Goal: Task Accomplishment & Management: Manage account settings

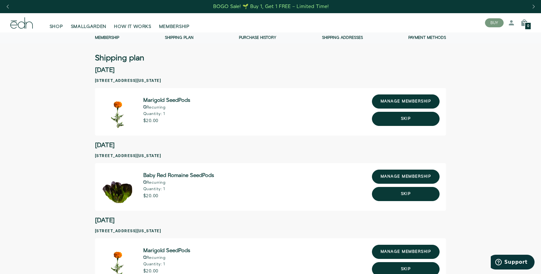
click at [116, 37] on link "Membership" at bounding box center [107, 37] width 24 height 5
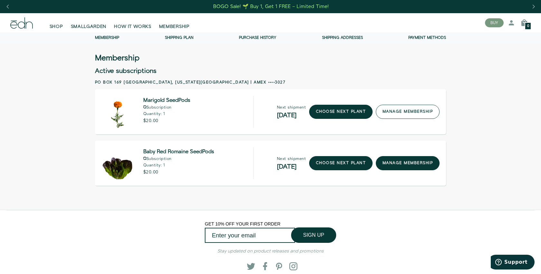
click at [411, 112] on link "manage membership" at bounding box center [407, 112] width 64 height 14
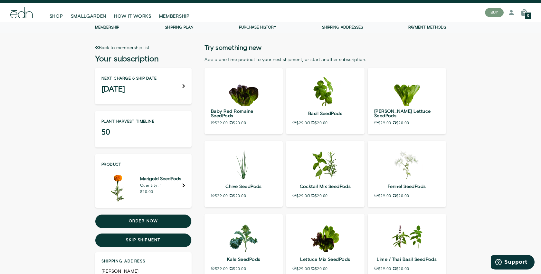
click at [161, 77] on div "Next charge & ship date September 01" at bounding box center [143, 86] width 97 height 37
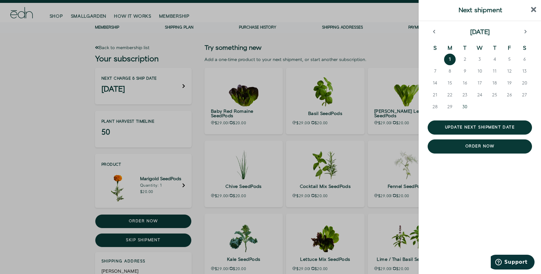
click at [463, 107] on span "30" at bounding box center [464, 107] width 5 height 6
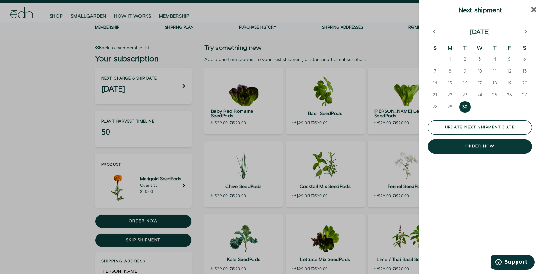
click at [466, 130] on button "Update next shipment date" at bounding box center [479, 128] width 104 height 14
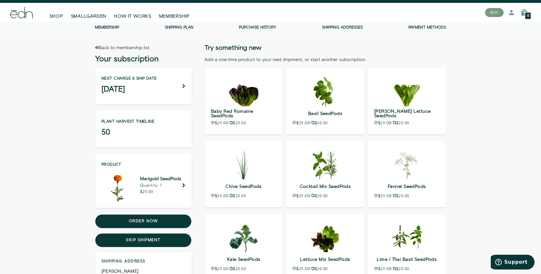
click at [255, 27] on link "Purchase history" at bounding box center [257, 27] width 37 height 5
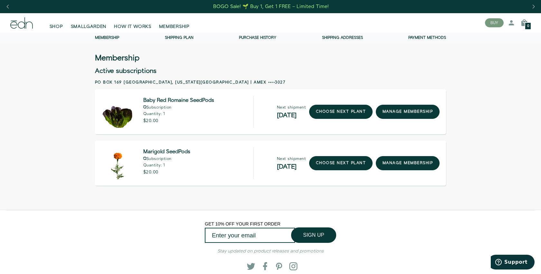
click at [181, 37] on link "Shipping Plan" at bounding box center [179, 37] width 29 height 5
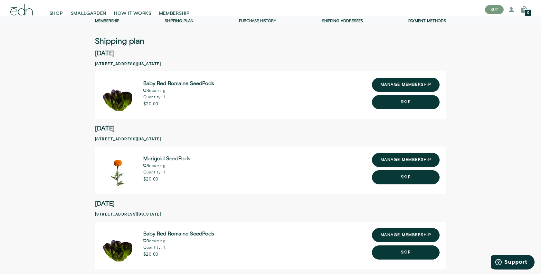
scroll to position [15, 0]
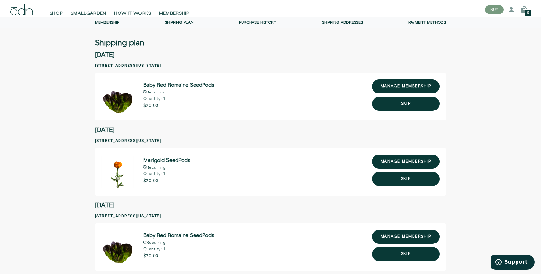
click at [114, 23] on link "Membership" at bounding box center [107, 22] width 24 height 5
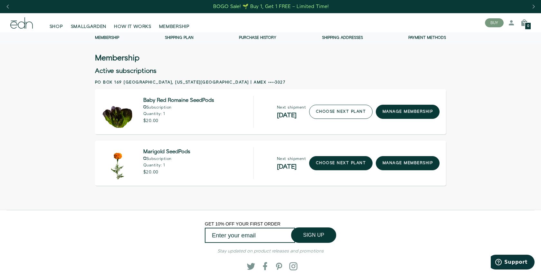
click at [328, 116] on link "choose next plant" at bounding box center [340, 112] width 63 height 14
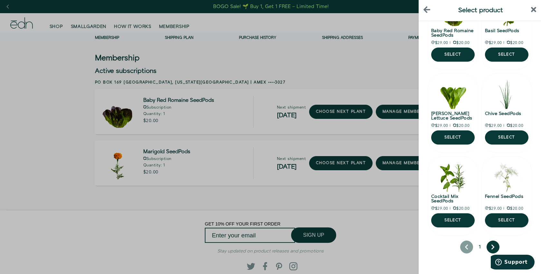
scroll to position [58, 0]
click at [496, 246] on button "next page" at bounding box center [492, 247] width 13 height 13
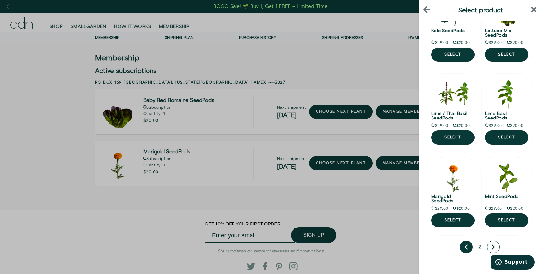
click at [491, 244] on button "next page" at bounding box center [493, 247] width 13 height 13
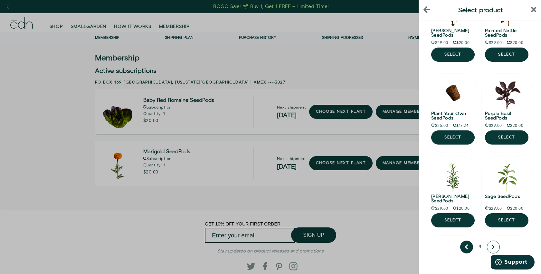
click at [495, 246] on icon "next page" at bounding box center [493, 248] width 4 height 6
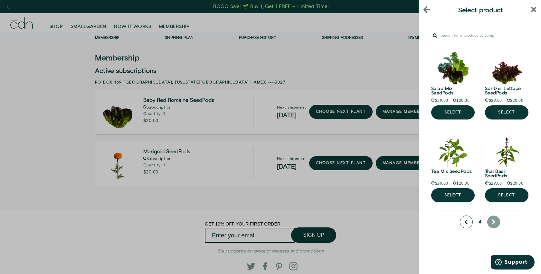
click at [465, 222] on icon "previous page" at bounding box center [465, 222] width 3 height 5
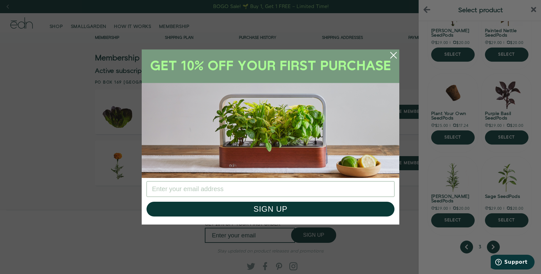
scroll to position [58, 0]
click at [391, 57] on icon "Close dialog" at bounding box center [393, 55] width 6 height 6
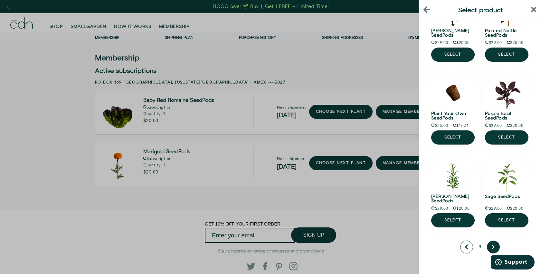
click at [460, 246] on button "previous page" at bounding box center [466, 247] width 13 height 13
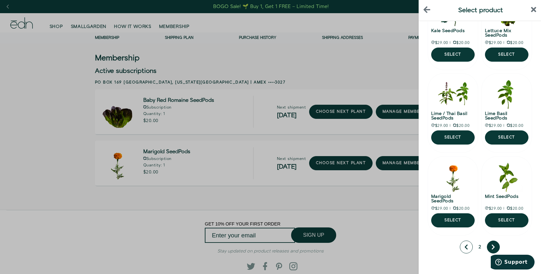
click at [461, 246] on button "previous page" at bounding box center [465, 247] width 13 height 13
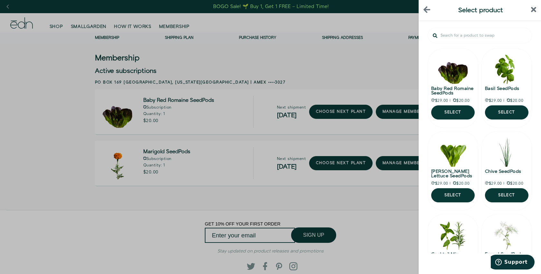
scroll to position [0, 0]
click at [247, 53] on div at bounding box center [270, 137] width 541 height 274
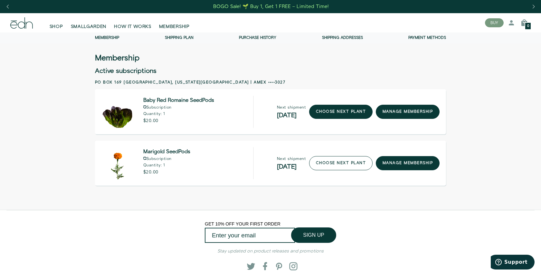
click at [318, 166] on link "choose next plant" at bounding box center [340, 163] width 63 height 14
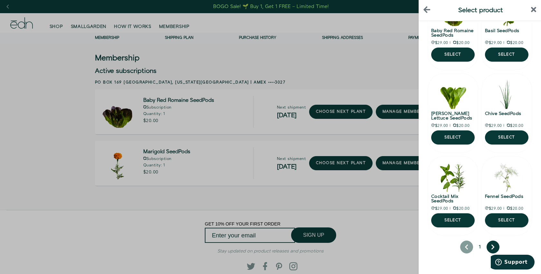
scroll to position [58, 0]
click at [491, 253] on button "next page" at bounding box center [492, 247] width 13 height 13
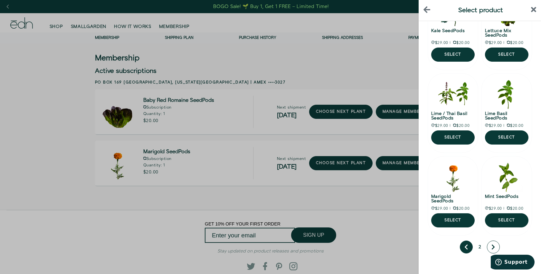
click at [492, 248] on icon "next page" at bounding box center [493, 248] width 4 height 6
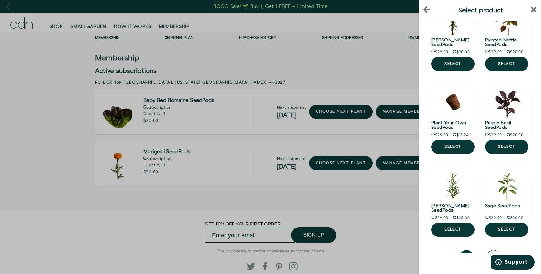
scroll to position [38, 0]
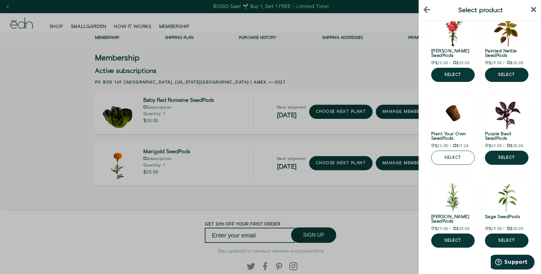
click at [459, 159] on button "Select" at bounding box center [452, 158] width 43 height 14
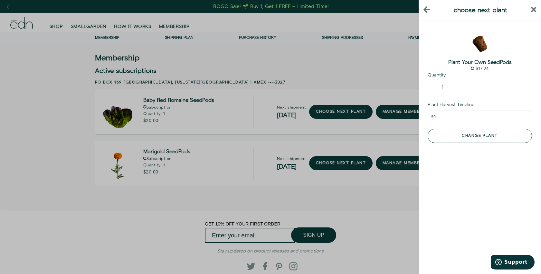
click at [462, 139] on button "Change plant" at bounding box center [479, 136] width 104 height 14
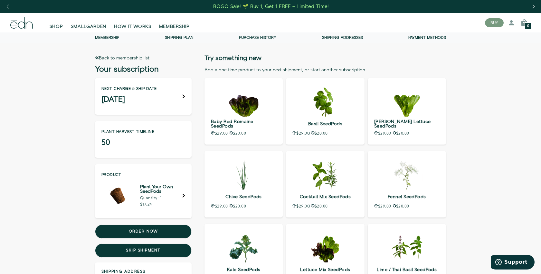
click at [112, 37] on link "Membership" at bounding box center [107, 37] width 24 height 5
